Goal: Task Accomplishment & Management: Use online tool/utility

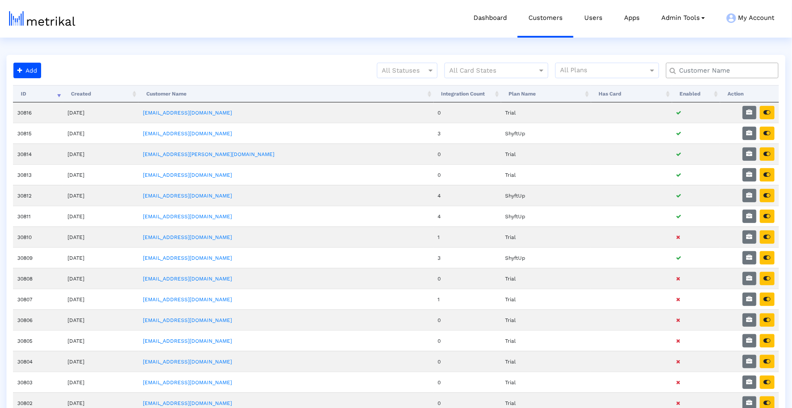
click at [717, 71] on input "text" at bounding box center [724, 70] width 102 height 9
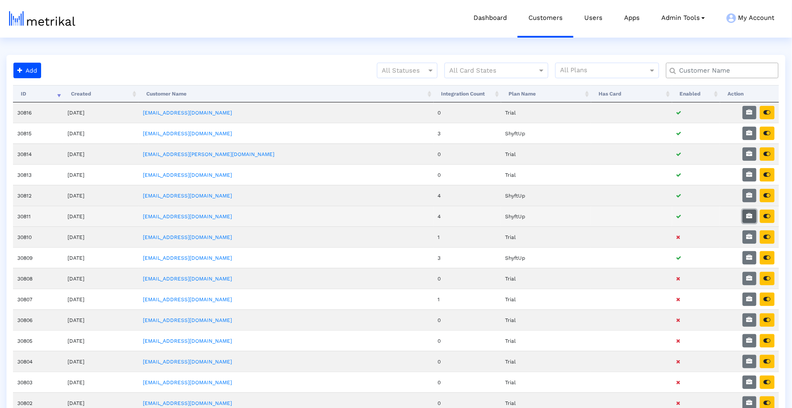
click at [752, 213] on icon "button" at bounding box center [749, 216] width 6 height 6
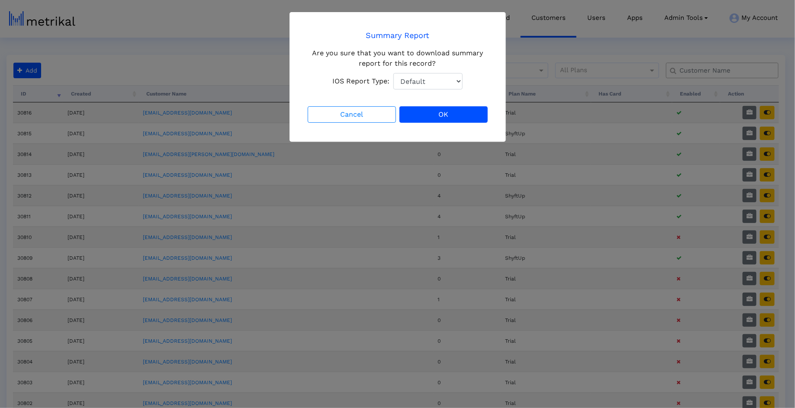
click at [432, 82] on select "Default Total Downloads New Downloads Redownloads" at bounding box center [427, 81] width 69 height 16
select select "1: 1"
click at [434, 118] on button "OK" at bounding box center [443, 114] width 88 height 16
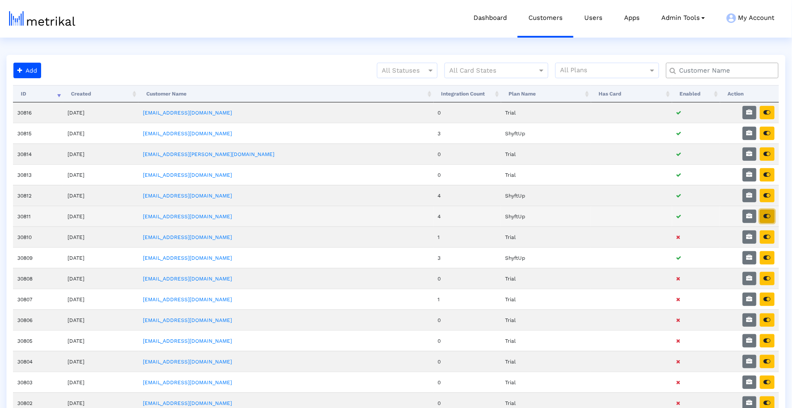
click at [768, 213] on icon "button" at bounding box center [767, 216] width 7 height 6
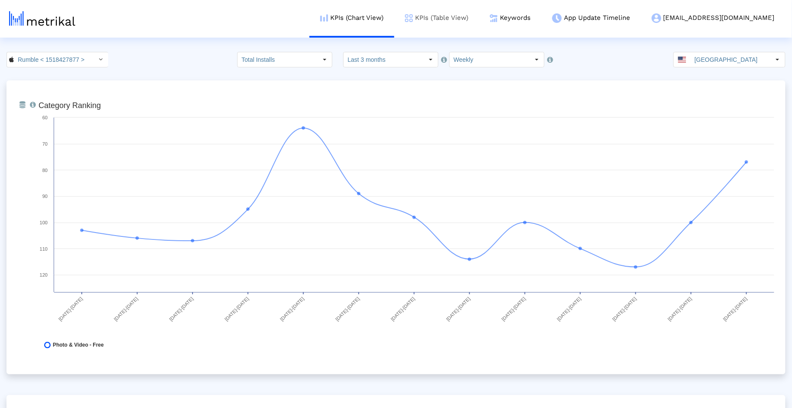
click at [479, 26] on link "KPIs (Table View)" at bounding box center [436, 18] width 85 height 36
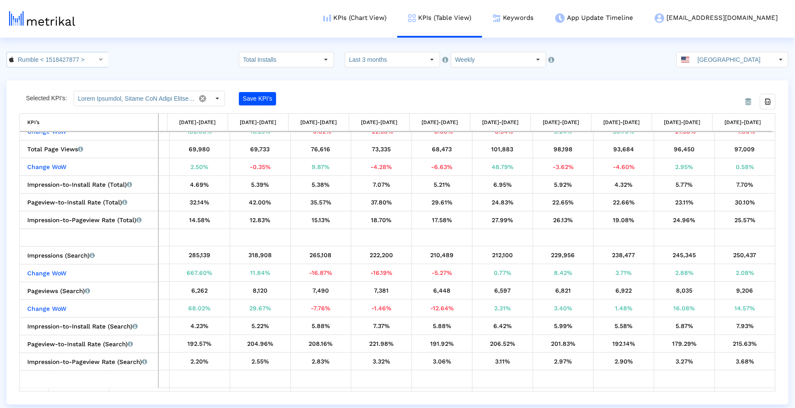
click at [51, 64] on input "Rumble < 1518427877 >" at bounding box center [53, 59] width 78 height 15
click at [50, 84] on div "Rumble <com.rumble.battles>" at bounding box center [52, 89] width 91 height 14
